Goal: Transaction & Acquisition: Obtain resource

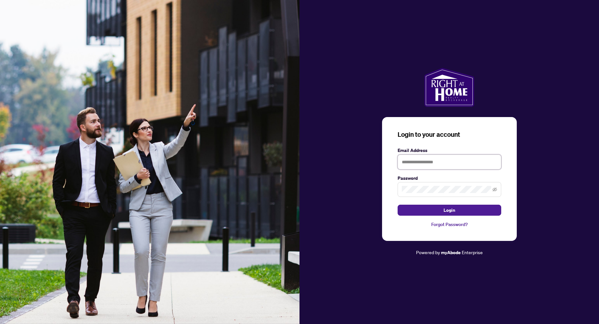
type input "**********"
click at [434, 210] on button "Login" at bounding box center [449, 210] width 104 height 11
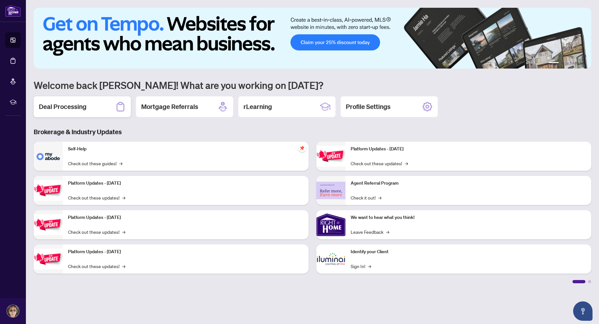
click at [59, 111] on h2 "Deal Processing" at bounding box center [63, 106] width 48 height 9
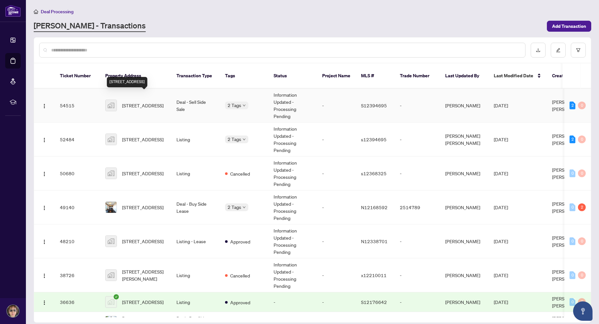
click at [163, 102] on span "[STREET_ADDRESS]" at bounding box center [142, 105] width 41 height 7
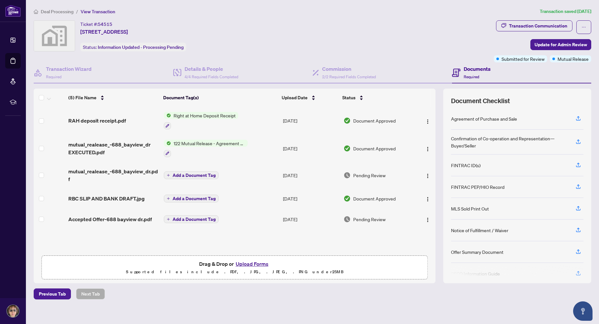
click at [212, 115] on span "Right at Home Deposit Receipt" at bounding box center [204, 115] width 67 height 7
click at [193, 148] on span "Right at Home Deposit Receipt" at bounding box center [203, 147] width 67 height 7
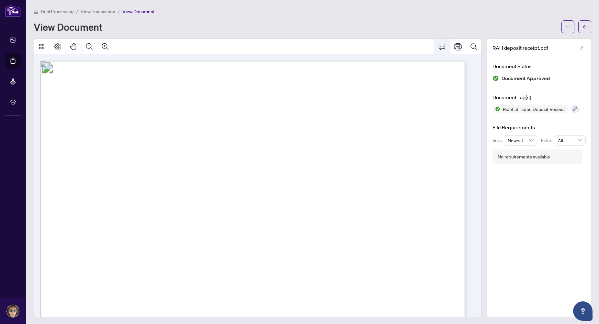
click at [438, 46] on icon "Comment" at bounding box center [442, 47] width 8 height 8
click at [438, 47] on icon "Comment" at bounding box center [442, 47] width 8 height 8
click at [565, 23] on span "button" at bounding box center [567, 27] width 5 height 10
click at [540, 39] on span "Download" at bounding box center [539, 41] width 49 height 7
